Goal: Task Accomplishment & Management: Use online tool/utility

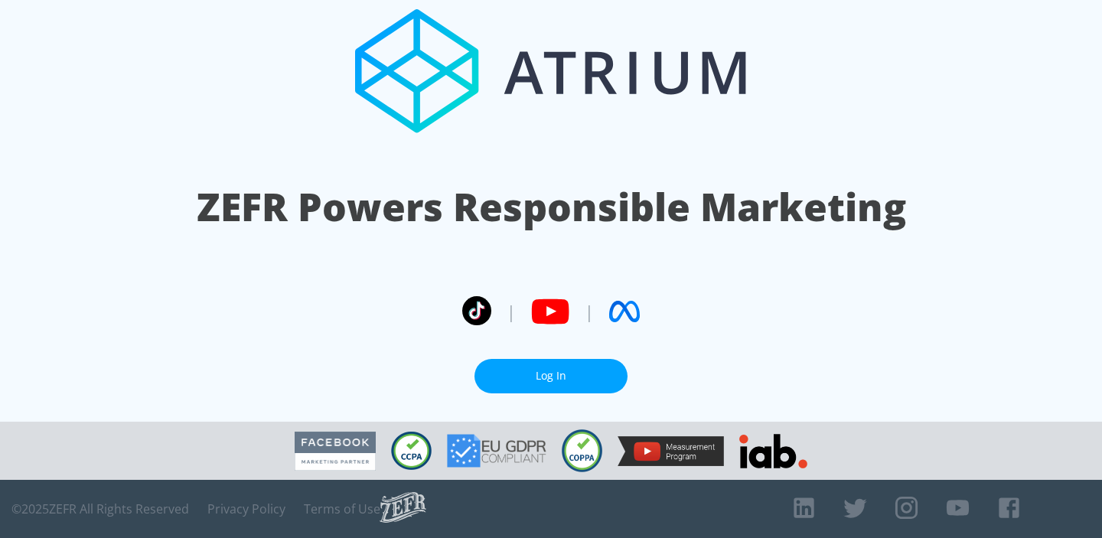
click at [551, 371] on link "Log In" at bounding box center [551, 376] width 153 height 34
click at [556, 361] on link "Log In" at bounding box center [551, 376] width 153 height 34
click at [507, 375] on link "Log In" at bounding box center [551, 376] width 153 height 34
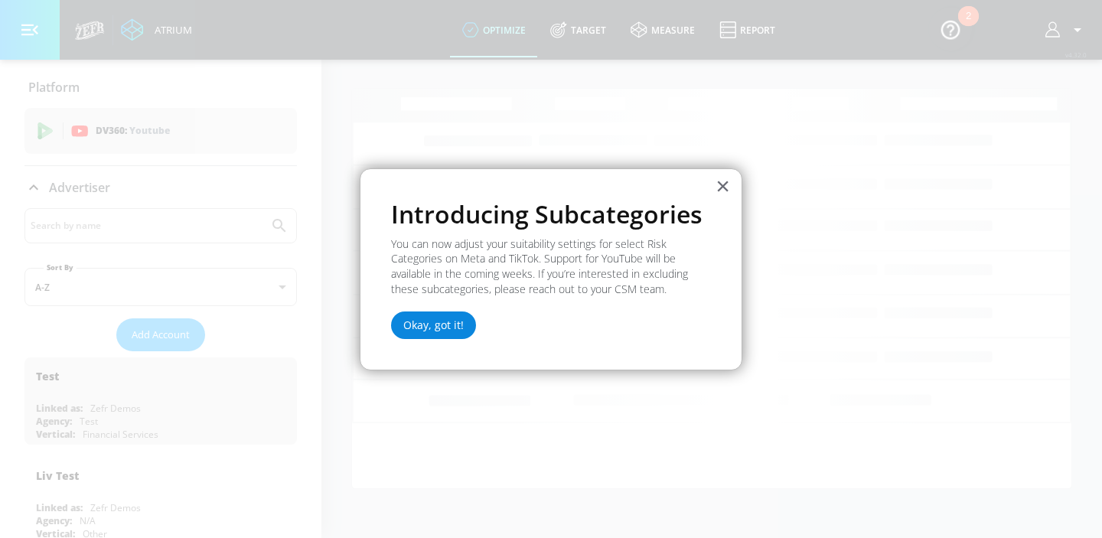
click at [419, 327] on button "Okay, got it!" at bounding box center [433, 326] width 85 height 28
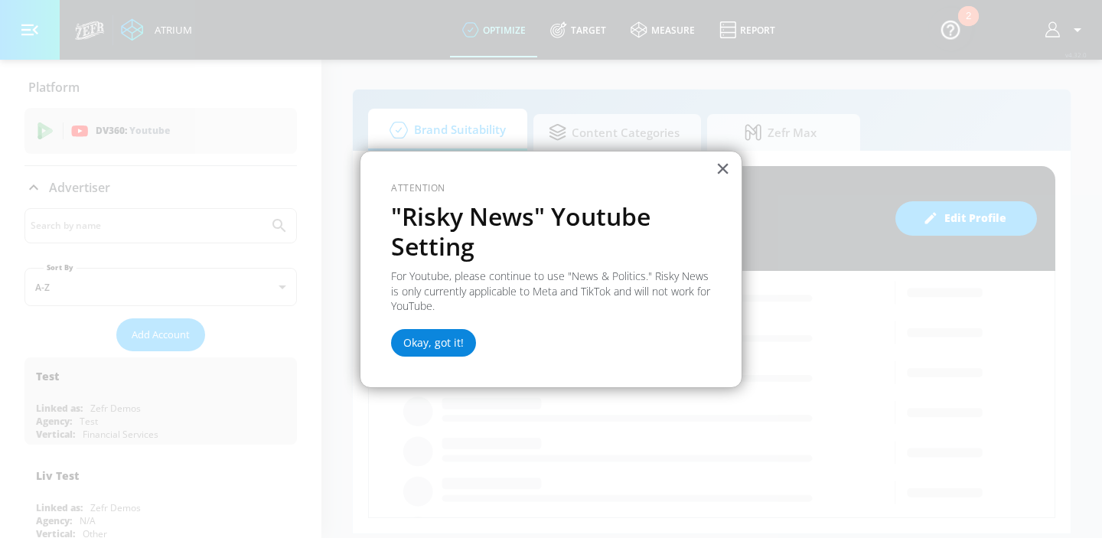
click at [439, 345] on button "Okay, got it!" at bounding box center [433, 343] width 85 height 28
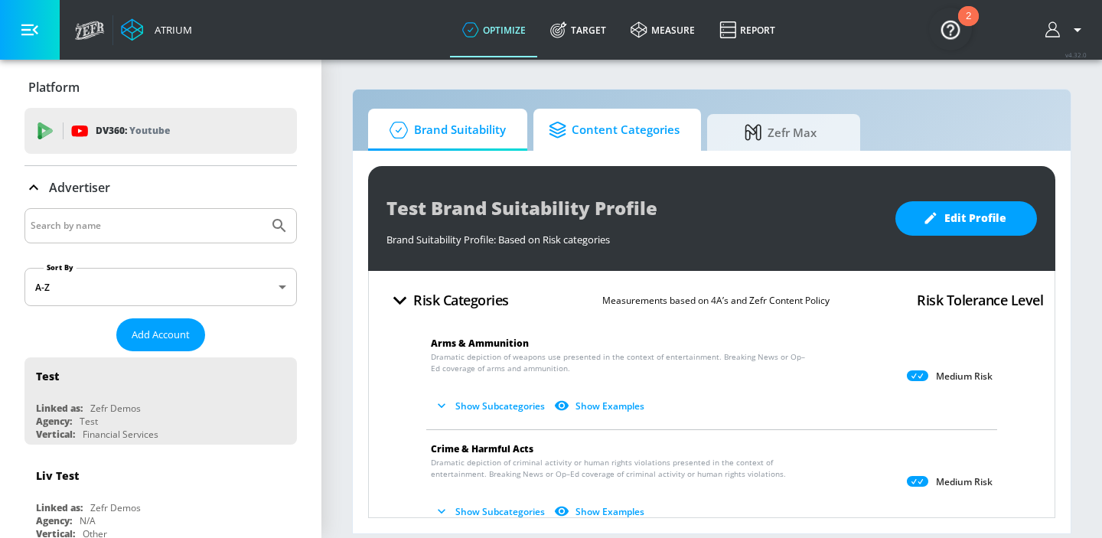
click at [627, 132] on span "Content Categories" at bounding box center [614, 130] width 131 height 37
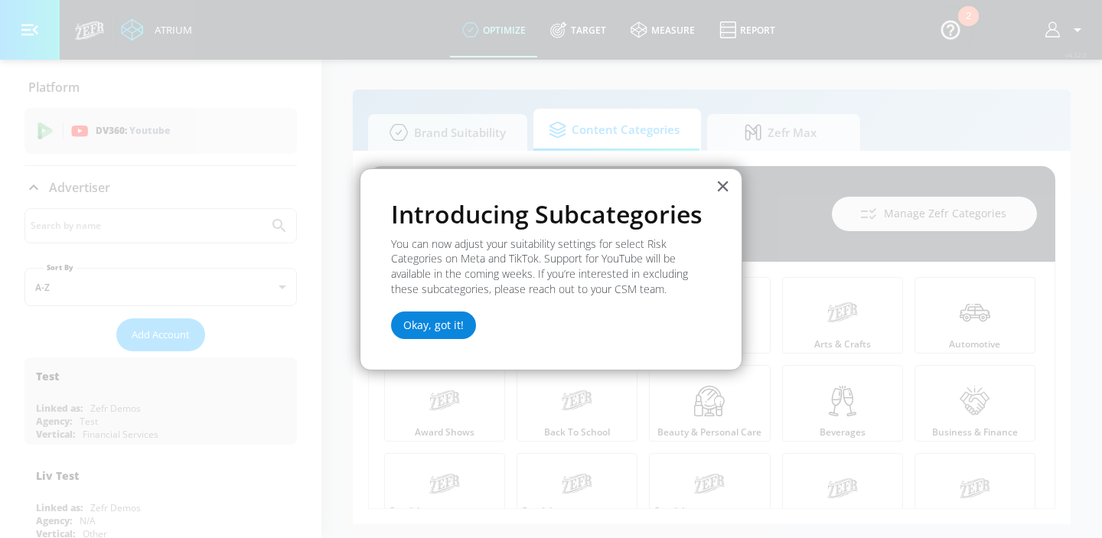
click at [449, 335] on button "Okay, got it!" at bounding box center [433, 326] width 85 height 28
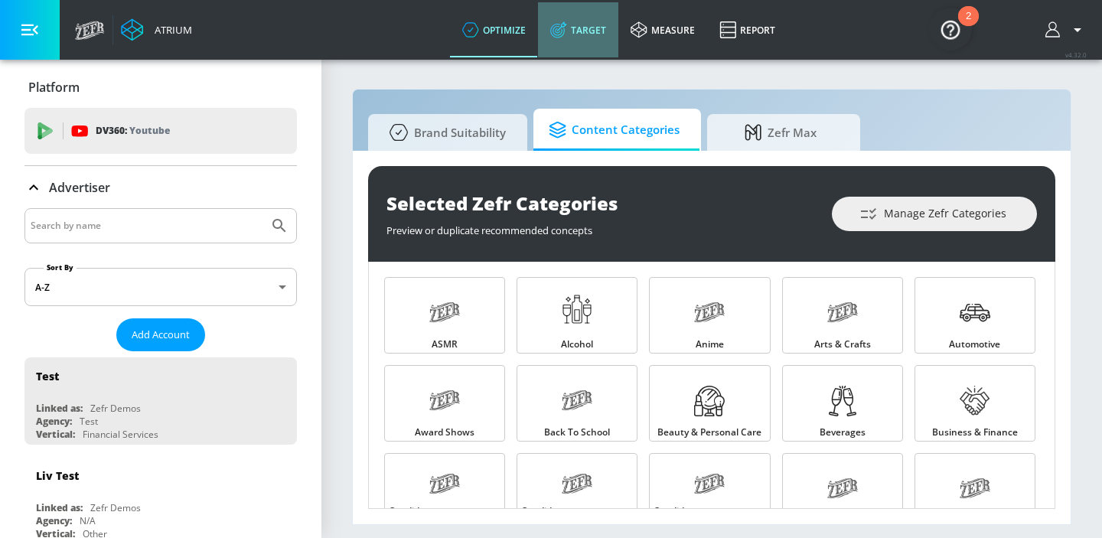
click at [585, 41] on link "Target" at bounding box center [578, 29] width 80 height 55
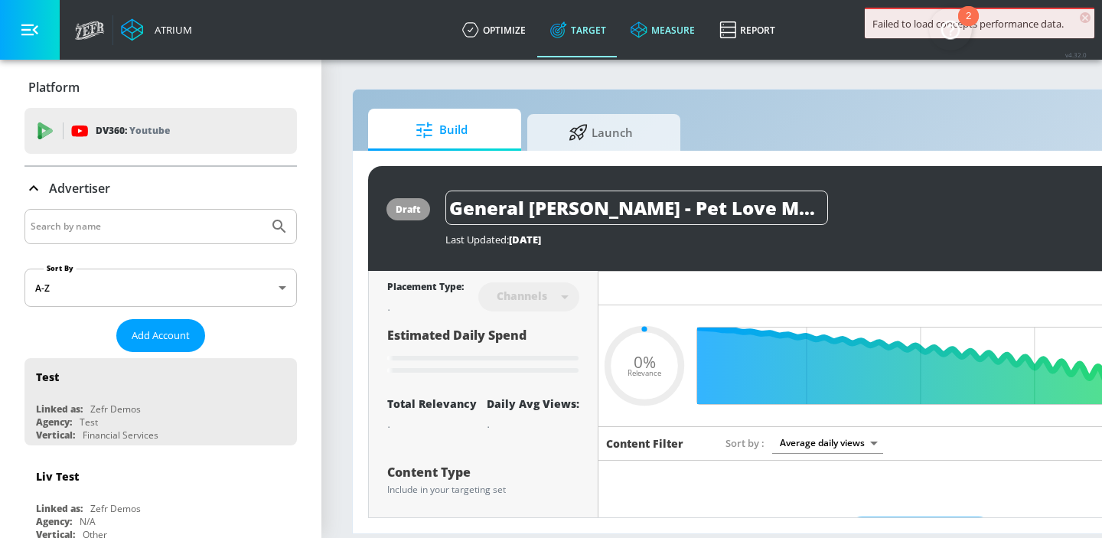
type input "0.67"
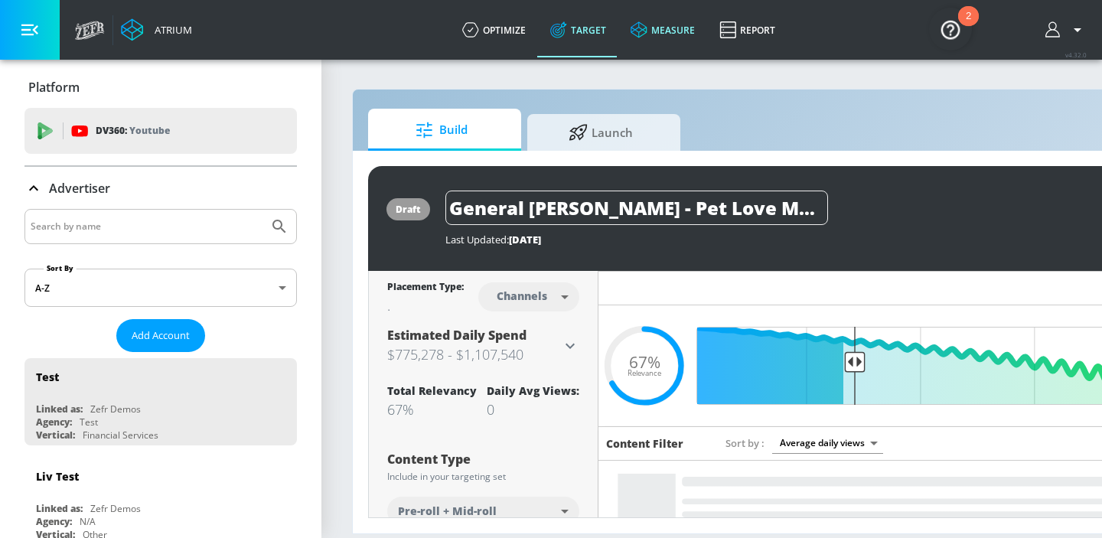
click at [655, 36] on link "measure" at bounding box center [663, 29] width 89 height 55
